Goal: Contribute content: Contribute content

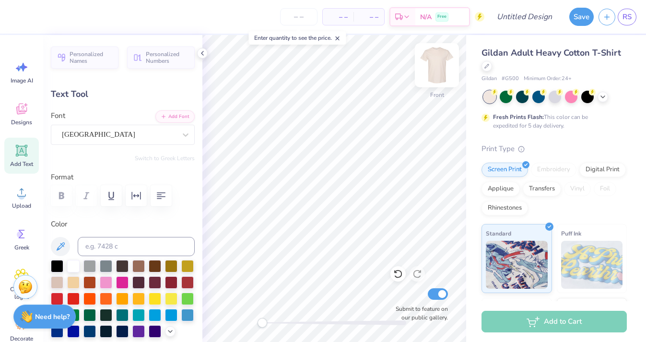
type textarea "Barn Party"
click at [201, 53] on polyline at bounding box center [202, 53] width 2 height 4
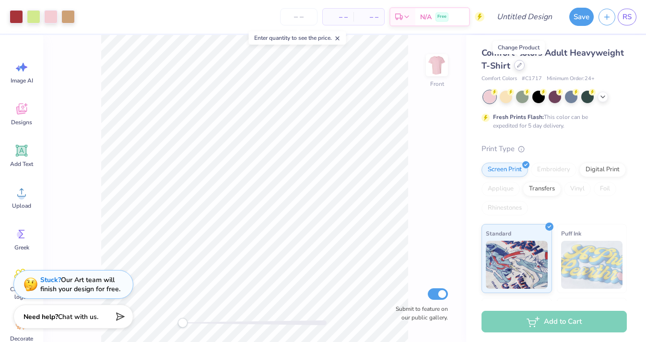
click at [515, 67] on div at bounding box center [519, 65] width 11 height 11
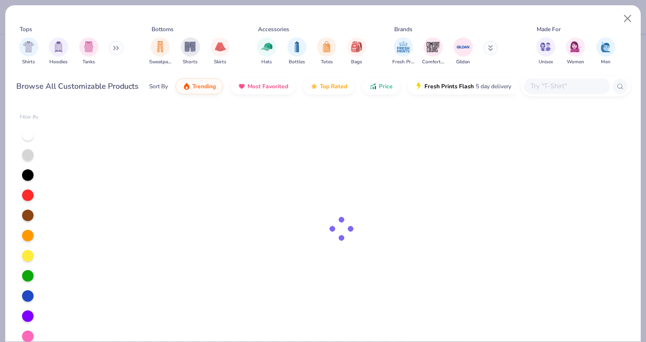
click at [556, 80] on div at bounding box center [566, 86] width 86 height 16
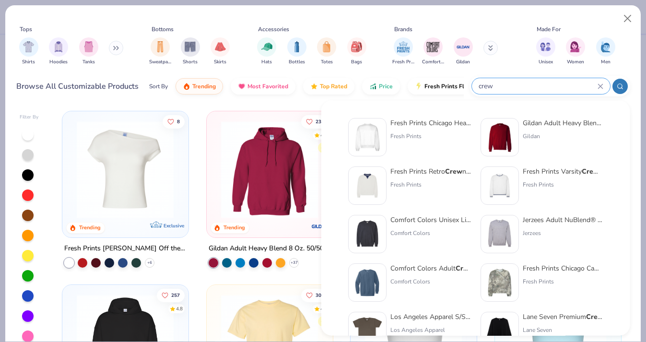
type input "crew"
click at [446, 118] on div "Fresh Prints Chicago Heavyweight Crew neck" at bounding box center [430, 123] width 81 height 10
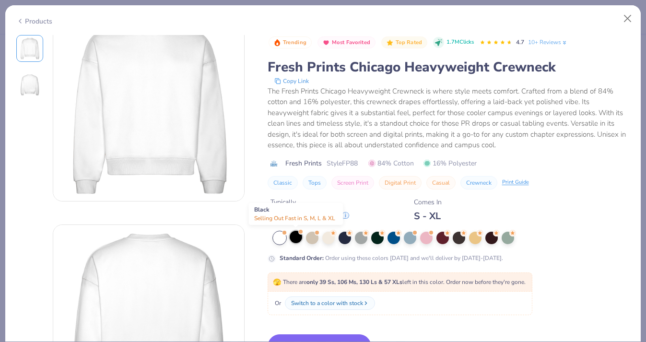
scroll to position [131, 0]
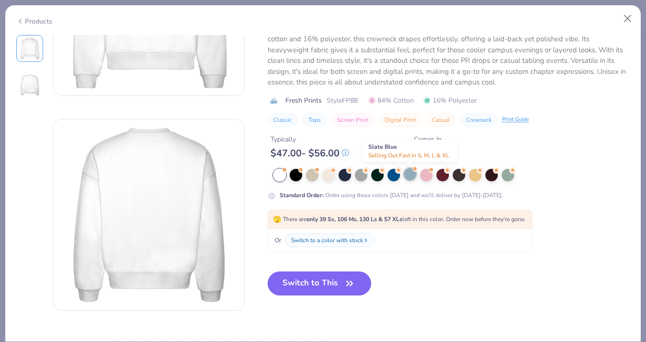
click at [407, 179] on div at bounding box center [410, 174] width 12 height 12
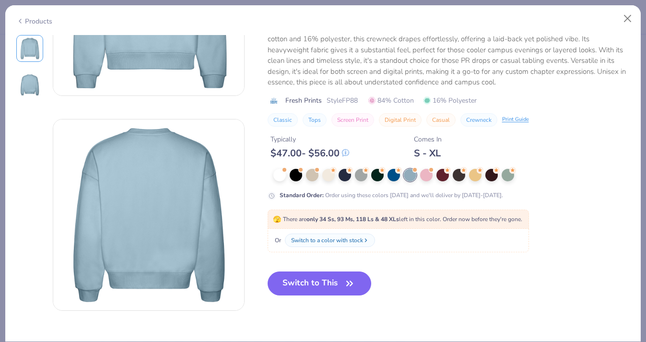
click at [304, 295] on div "Switch to This" at bounding box center [319, 290] width 104 height 39
click at [304, 283] on button "Switch to This" at bounding box center [319, 283] width 104 height 24
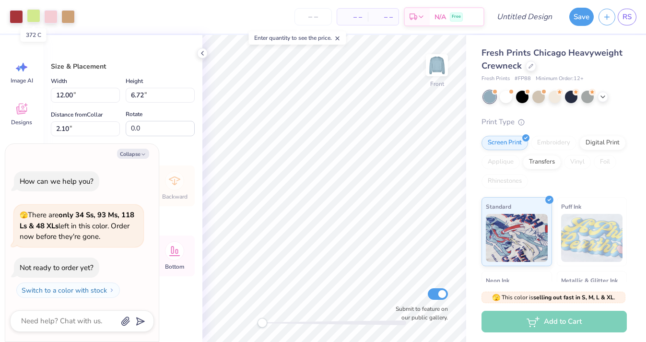
click at [33, 20] on div at bounding box center [33, 15] width 13 height 13
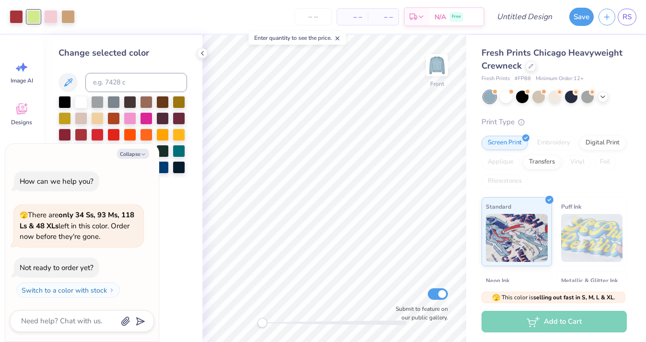
click at [139, 148] on div "Collapse How can we help you? 🫣 There are only 34 Ss, 93 Ms, 118 Ls & 48 XLs le…" at bounding box center [81, 243] width 153 height 198
click at [139, 155] on button "Collapse" at bounding box center [133, 154] width 32 height 10
type textarea "x"
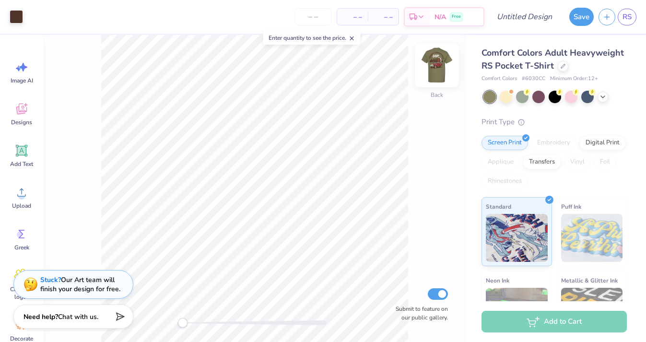
click at [439, 66] on img at bounding box center [437, 65] width 38 height 38
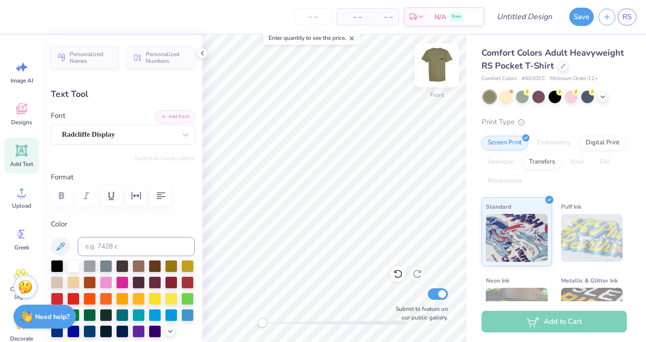
type input "4.03"
type input "5.23"
type input "3.36"
type input "-52.6"
type textarea "BARN PARTY"
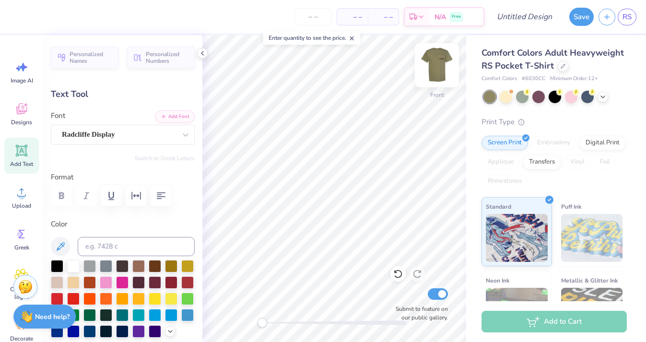
scroll to position [0, 2]
type input "0.0"
type input "6.68"
type input "8.69"
type input "1.79"
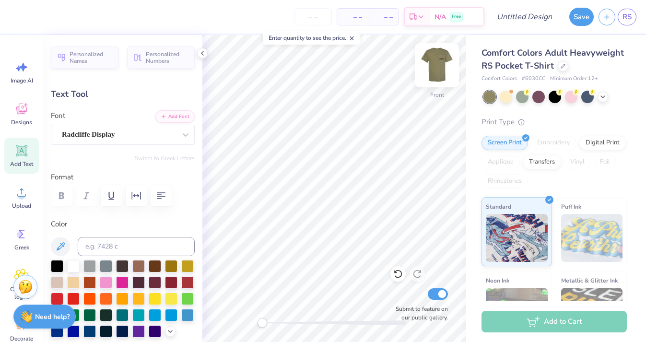
type input "0.0"
type input "10.94"
type input "2.20"
type input "3.86"
type input "-0.9"
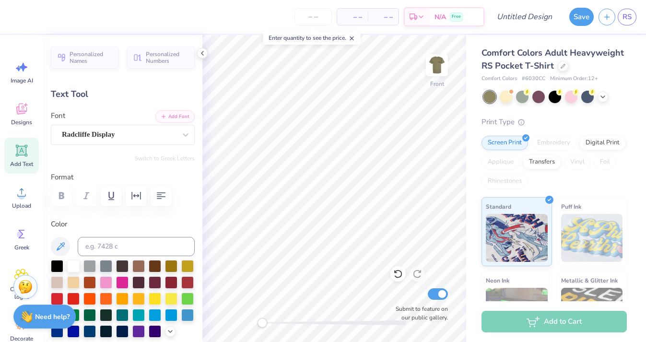
scroll to position [0, 2]
type textarea "BARN PARTY"
type input "-0.9"
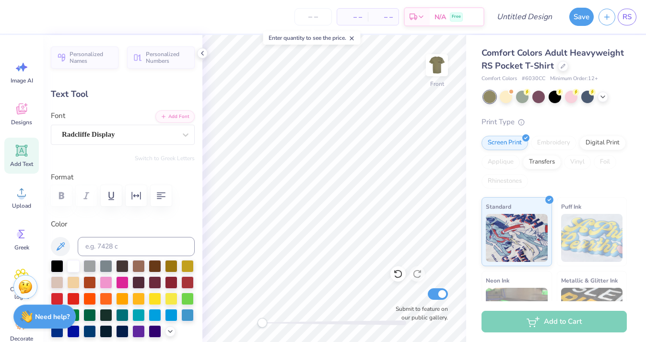
type textarea "BARN PARTY FALL"
type input "0.0"
type input "14.32"
type input "2.64"
type input "3.65"
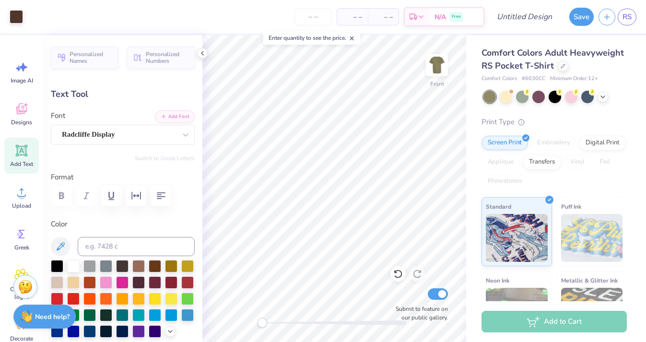
type input "-0.9"
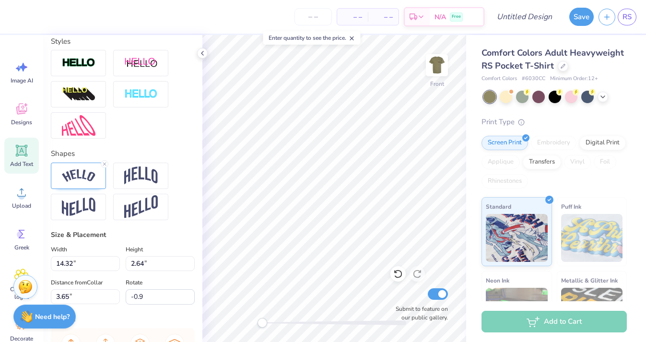
scroll to position [308, 0]
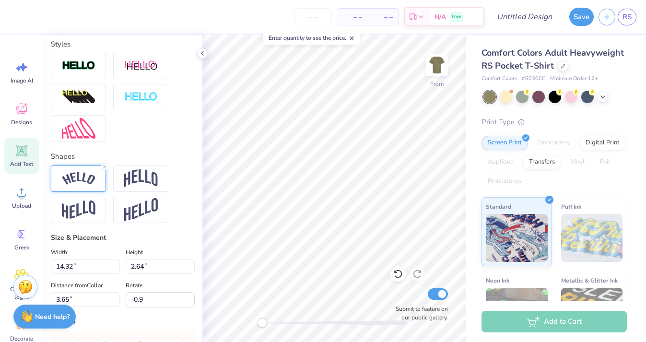
click at [84, 186] on div at bounding box center [78, 178] width 55 height 26
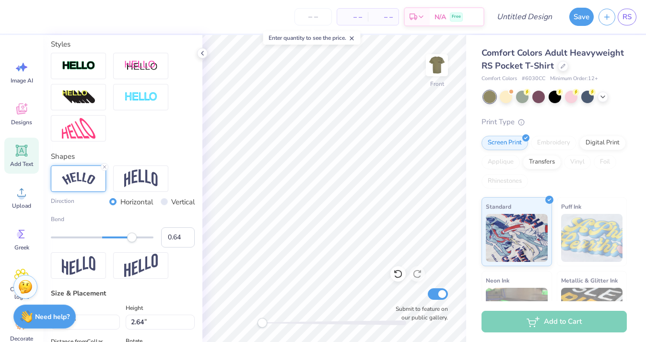
type input "0.65"
drag, startPoint x: 127, startPoint y: 237, endPoint x: 136, endPoint y: 237, distance: 9.1
click at [136, 237] on div "Accessibility label" at bounding box center [136, 237] width 10 height 10
type input "0.59"
click at [132, 237] on div "Accessibility label" at bounding box center [133, 237] width 10 height 10
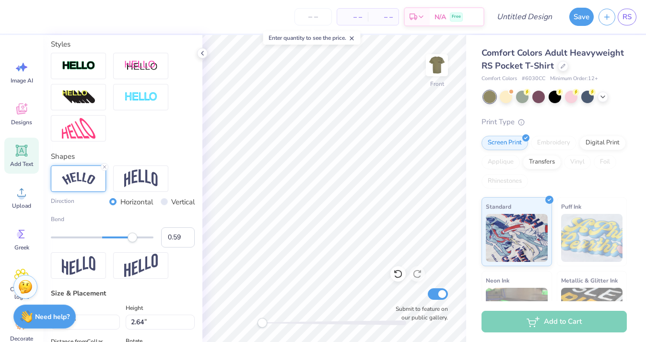
type input "0.0"
type input "14.21"
type input "3.60"
type input "3.30"
type input "-0.9"
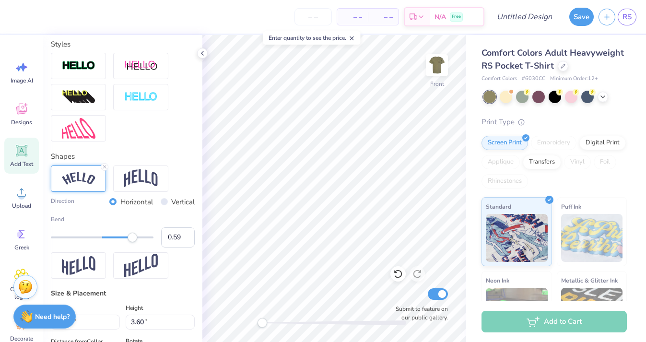
scroll to position [0, 3]
type textarea "FALL BARN PARTY"
type input "0.0"
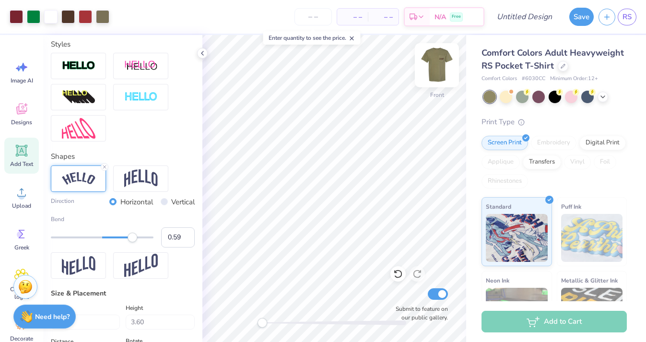
click at [433, 68] on img at bounding box center [437, 65] width 38 height 38
click at [441, 80] on img at bounding box center [437, 65] width 38 height 38
click at [441, 75] on img at bounding box center [436, 65] width 19 height 19
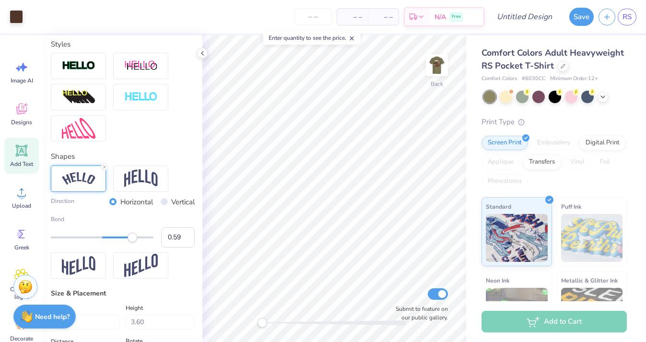
type input "3.44"
type input "1.30"
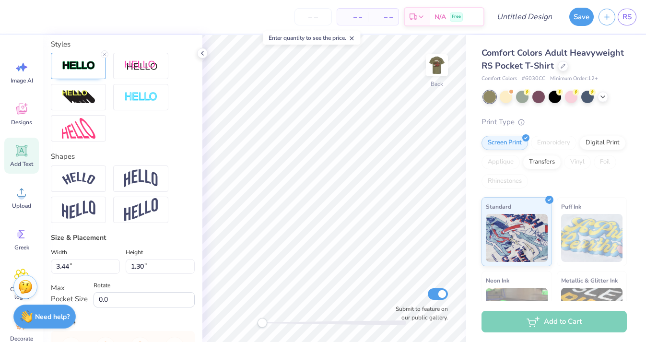
scroll to position [0, 0]
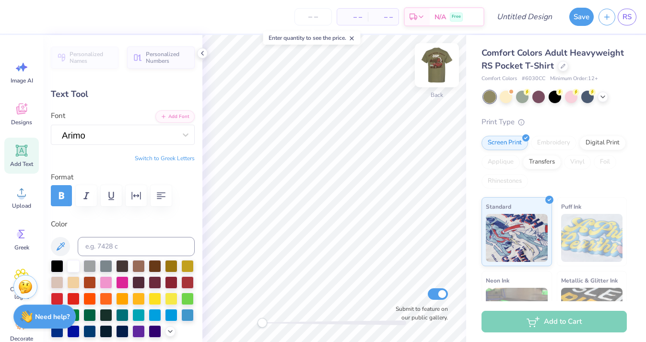
click at [436, 64] on img at bounding box center [437, 65] width 38 height 38
type input "3.54"
type input "1.34"
type input "14.32"
type input "3.58"
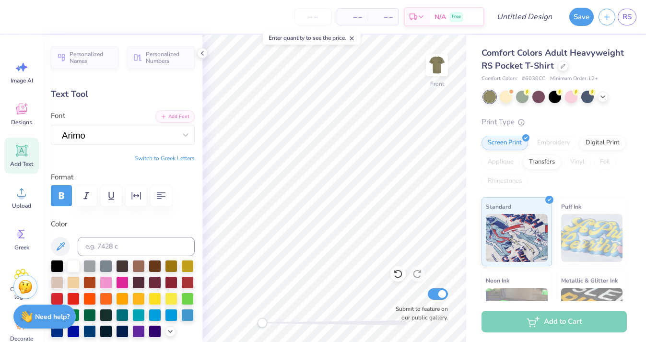
type input "-0.9"
type input "3.32"
type textarea "FALL BARN PARTY"
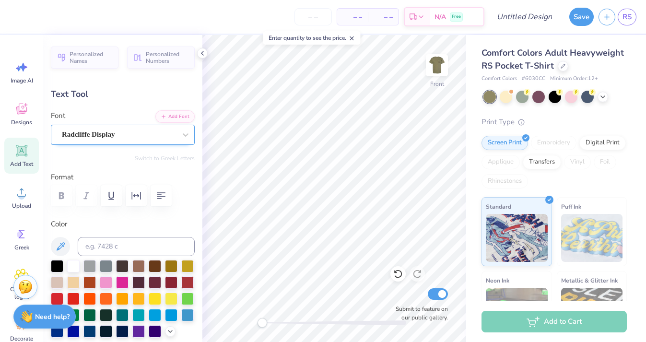
click at [101, 132] on div "Radcliffe Display" at bounding box center [119, 134] width 116 height 15
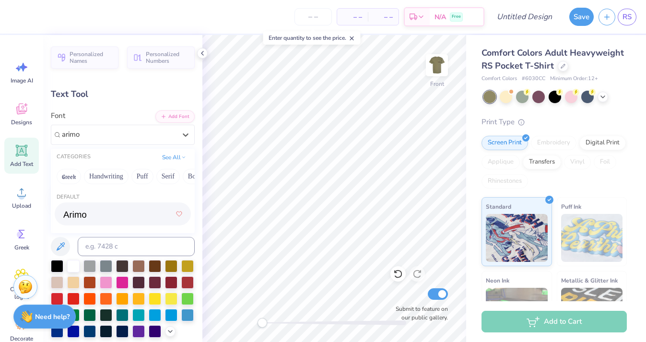
click at [104, 210] on div at bounding box center [122, 213] width 119 height 17
type input "arimo"
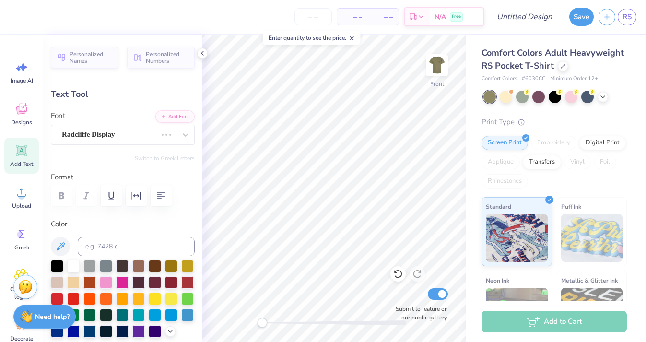
click at [145, 144] on div "Personalized Names Personalized Numbers Text Tool Add Font Font Radcliffe Displ…" at bounding box center [122, 188] width 159 height 307
click at [137, 138] on div "Radcliffe Display" at bounding box center [109, 134] width 97 height 15
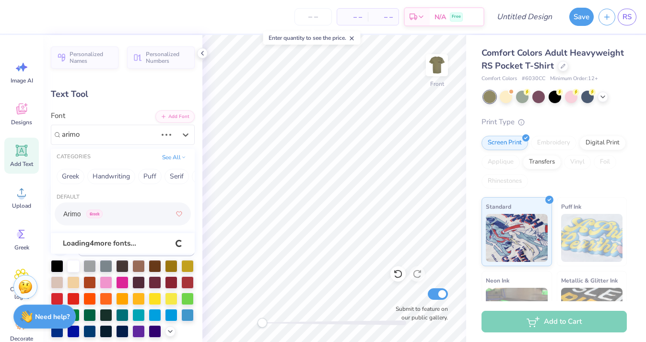
type input "arimo"
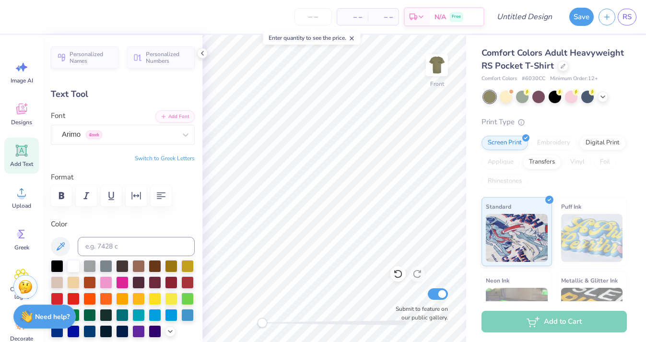
click at [79, 216] on div "Personalized Names Personalized Numbers Text Tool Add Font Font Arimo Greek Swi…" at bounding box center [122, 188] width 159 height 307
click at [54, 192] on button "button" at bounding box center [61, 195] width 21 height 21
click at [428, 71] on img at bounding box center [437, 65] width 38 height 38
type input "0.0"
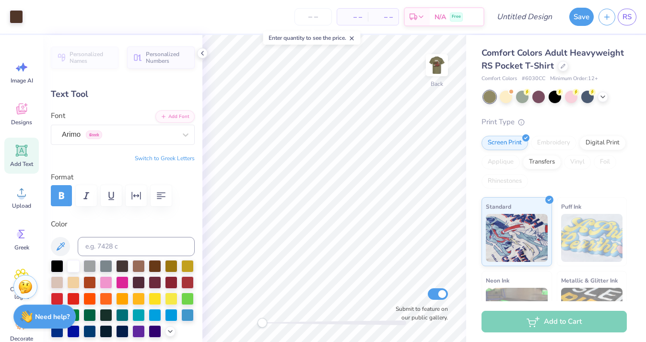
type input "3.44"
type input "1.30"
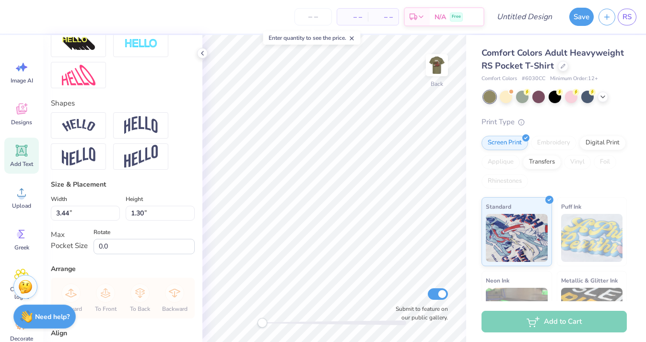
scroll to position [278, 0]
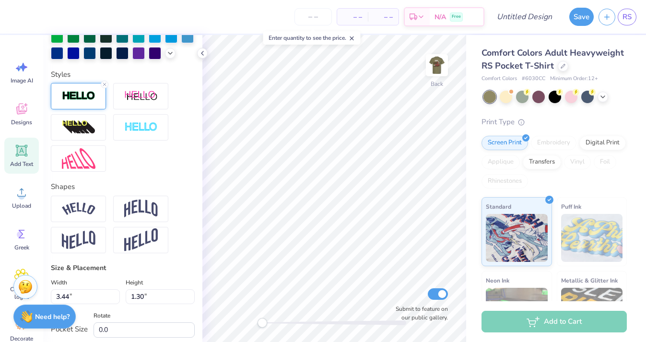
click at [93, 90] on div at bounding box center [78, 96] width 55 height 26
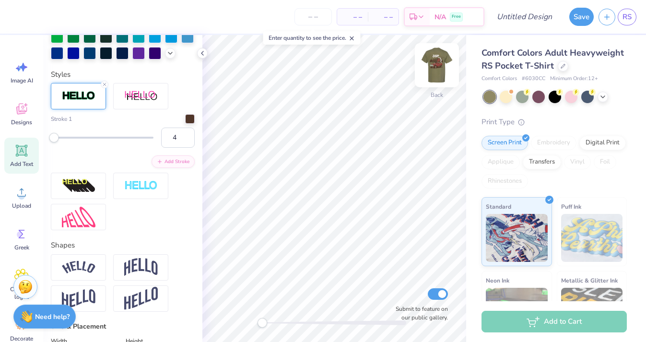
click at [435, 58] on img at bounding box center [437, 65] width 38 height 38
type input "3.54"
type input "0.89"
type input "-0.9"
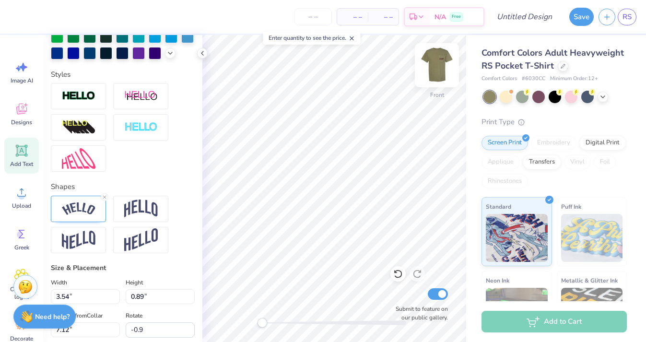
type input "3.84"
type input "-0.9"
type input "9.26"
type input "2.34"
type input "3.79"
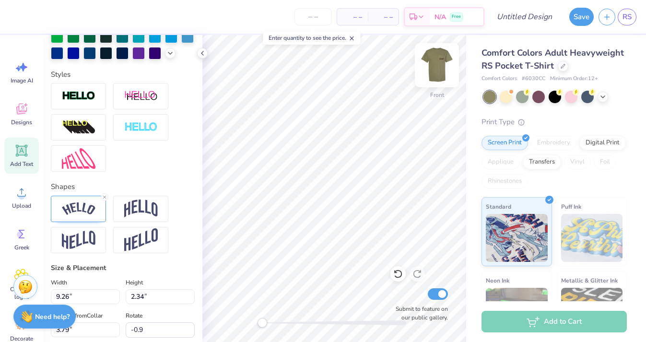
type input "11.30"
type input "2.85"
type input "3.72"
type input "12.87"
type input "3.25"
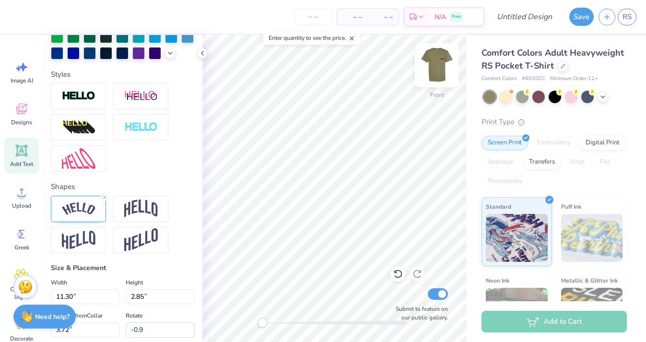
type input "3.70"
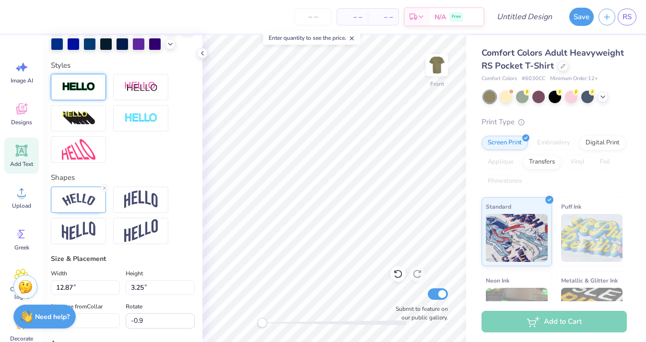
click at [90, 83] on img at bounding box center [79, 86] width 34 height 11
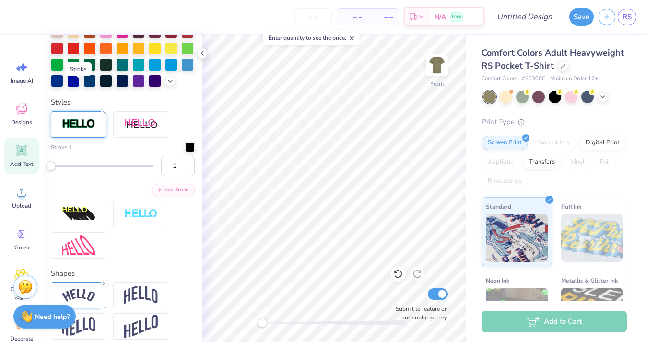
scroll to position [324, 0]
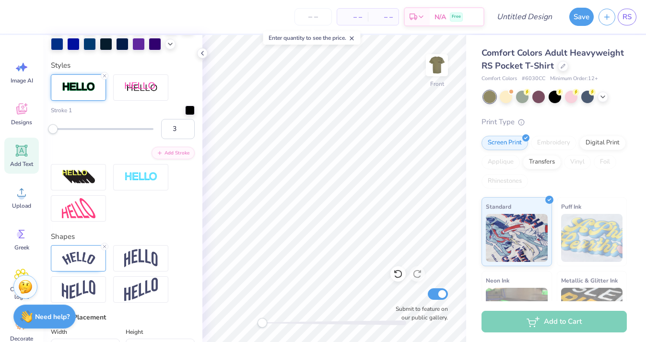
type input "4"
click at [54, 128] on div "Accessibility label" at bounding box center [54, 129] width 10 height 10
type input "0.0"
type input "12.93"
type input "3.32"
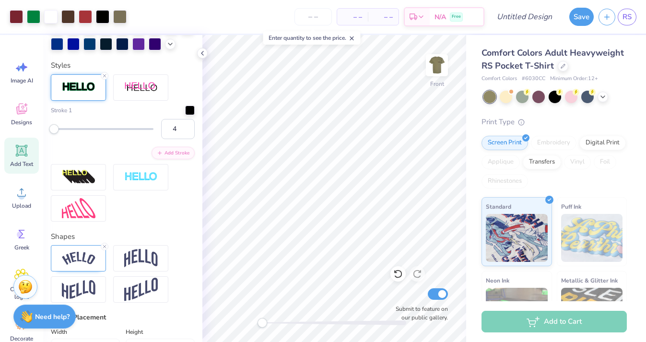
type input "3.67"
type input "-0.9"
click at [189, 112] on div at bounding box center [190, 110] width 10 height 10
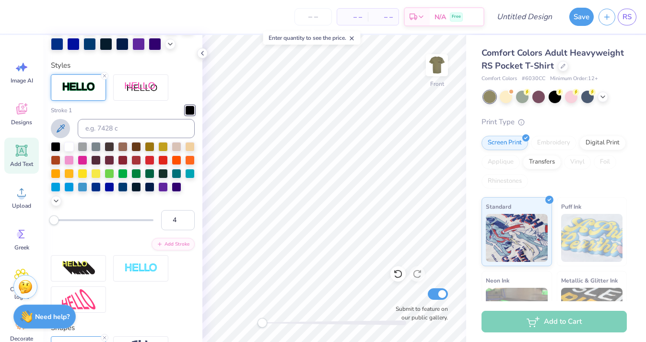
click at [61, 124] on icon at bounding box center [61, 129] width 12 height 12
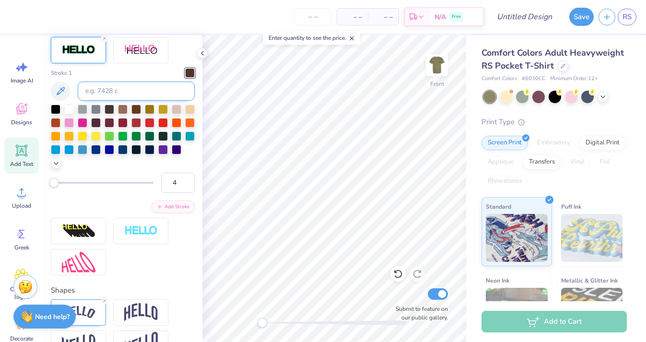
scroll to position [287, 0]
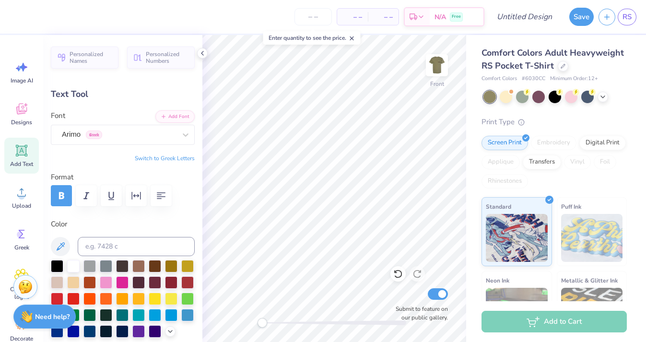
type textarea "FALL 2025 BARN PARTY"
type input "0.0"
type input "14.32"
type input "3.53"
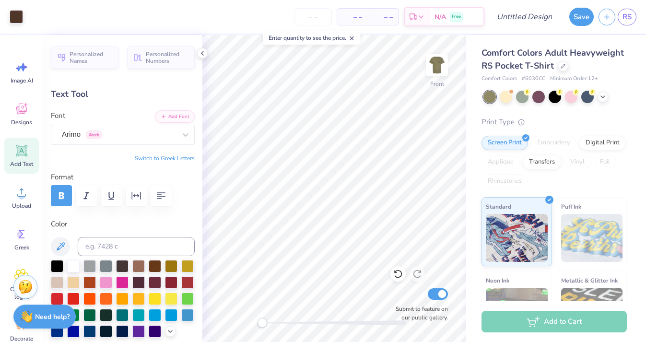
type input "3.62"
type input "0.0"
click at [198, 48] on div "Personalized Names Personalized Numbers Text Tool Add Font Font Arimo Greek Swi…" at bounding box center [122, 188] width 159 height 307
click at [202, 53] on icon at bounding box center [202, 53] width 8 height 8
